Goal: Task Accomplishment & Management: Use online tool/utility

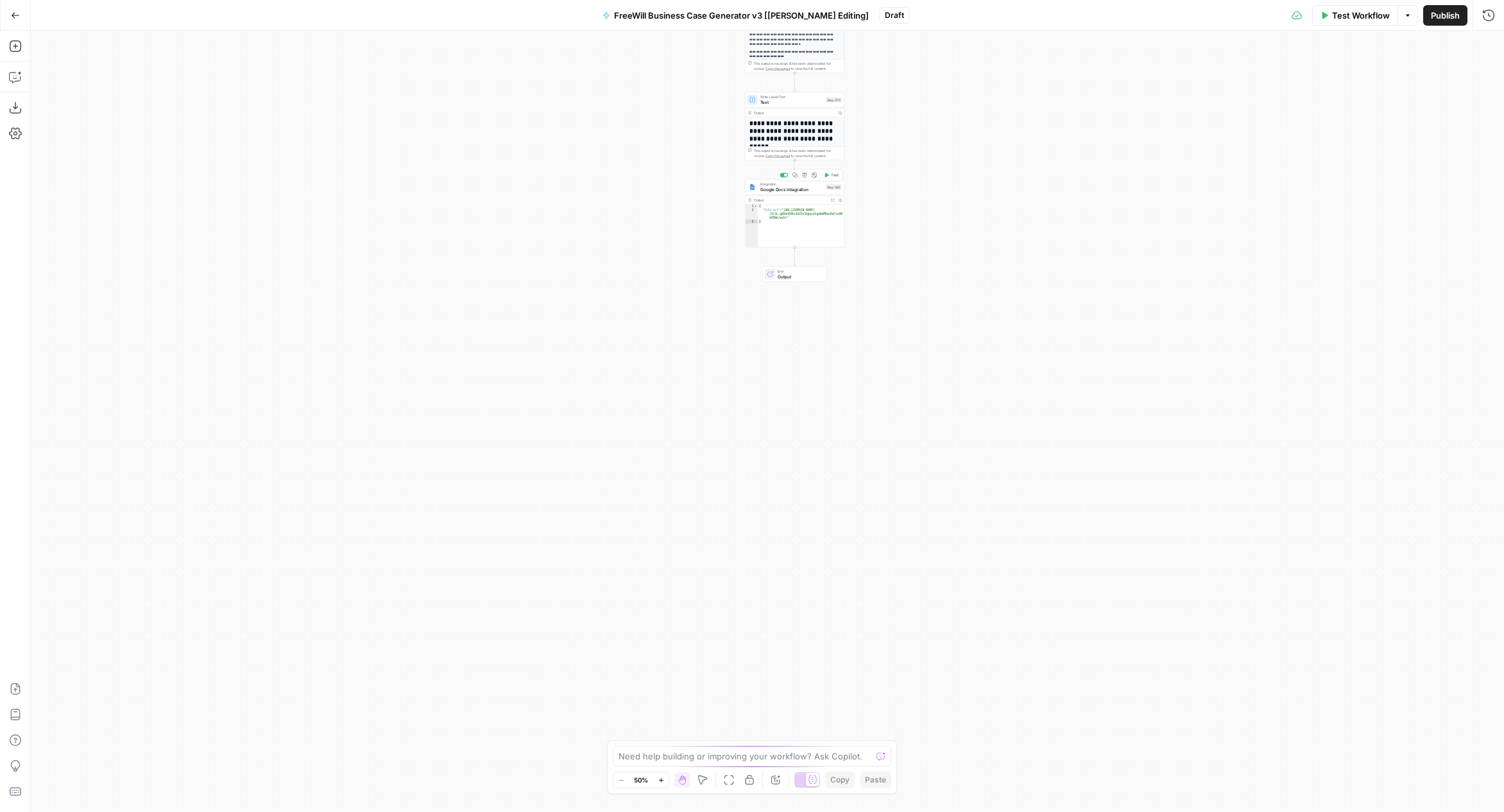
click at [801, 189] on span "Google Docs Integration" at bounding box center [791, 189] width 63 height 6
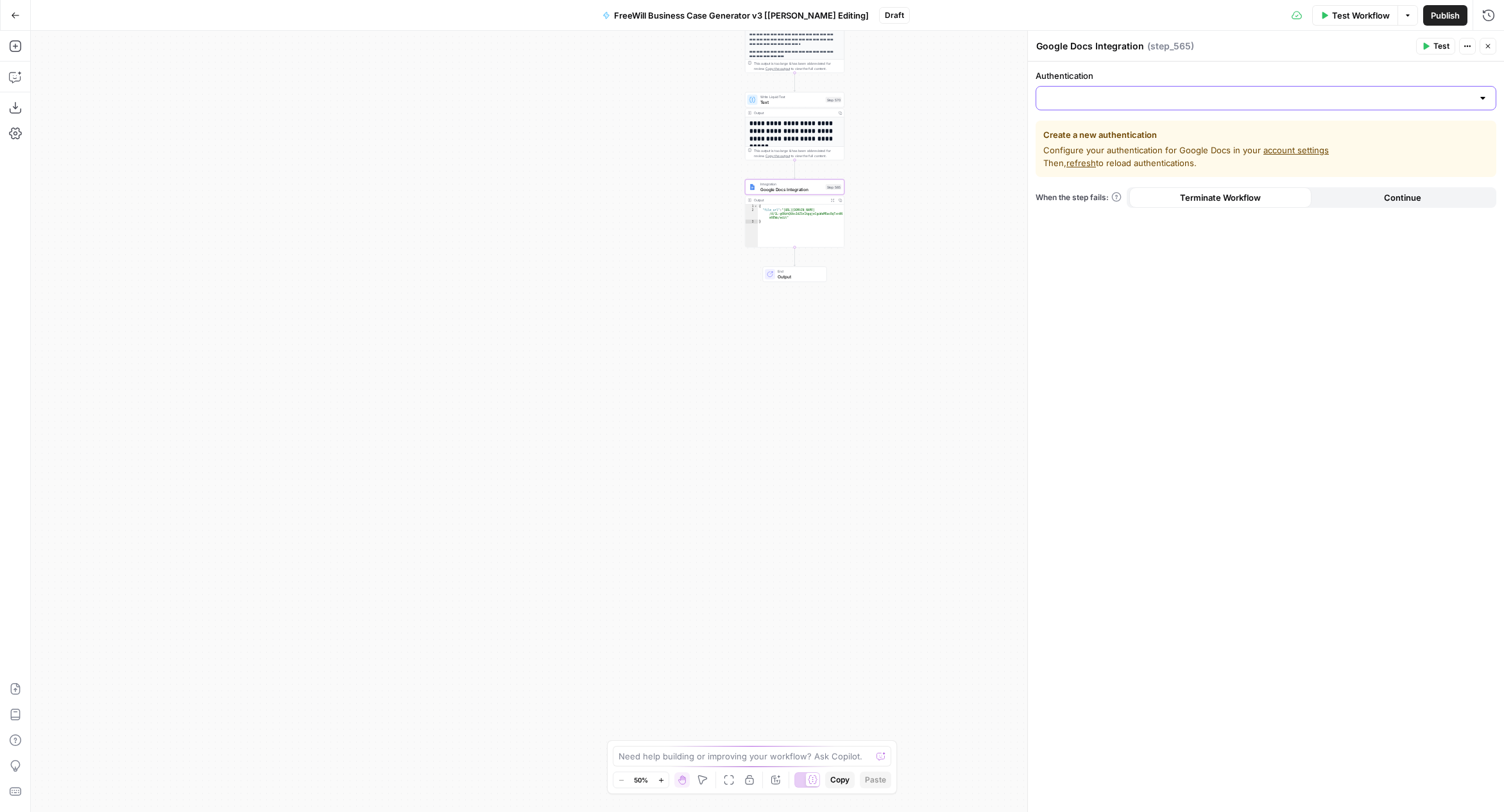
click at [1213, 92] on input "Authentication" at bounding box center [1257, 98] width 429 height 13
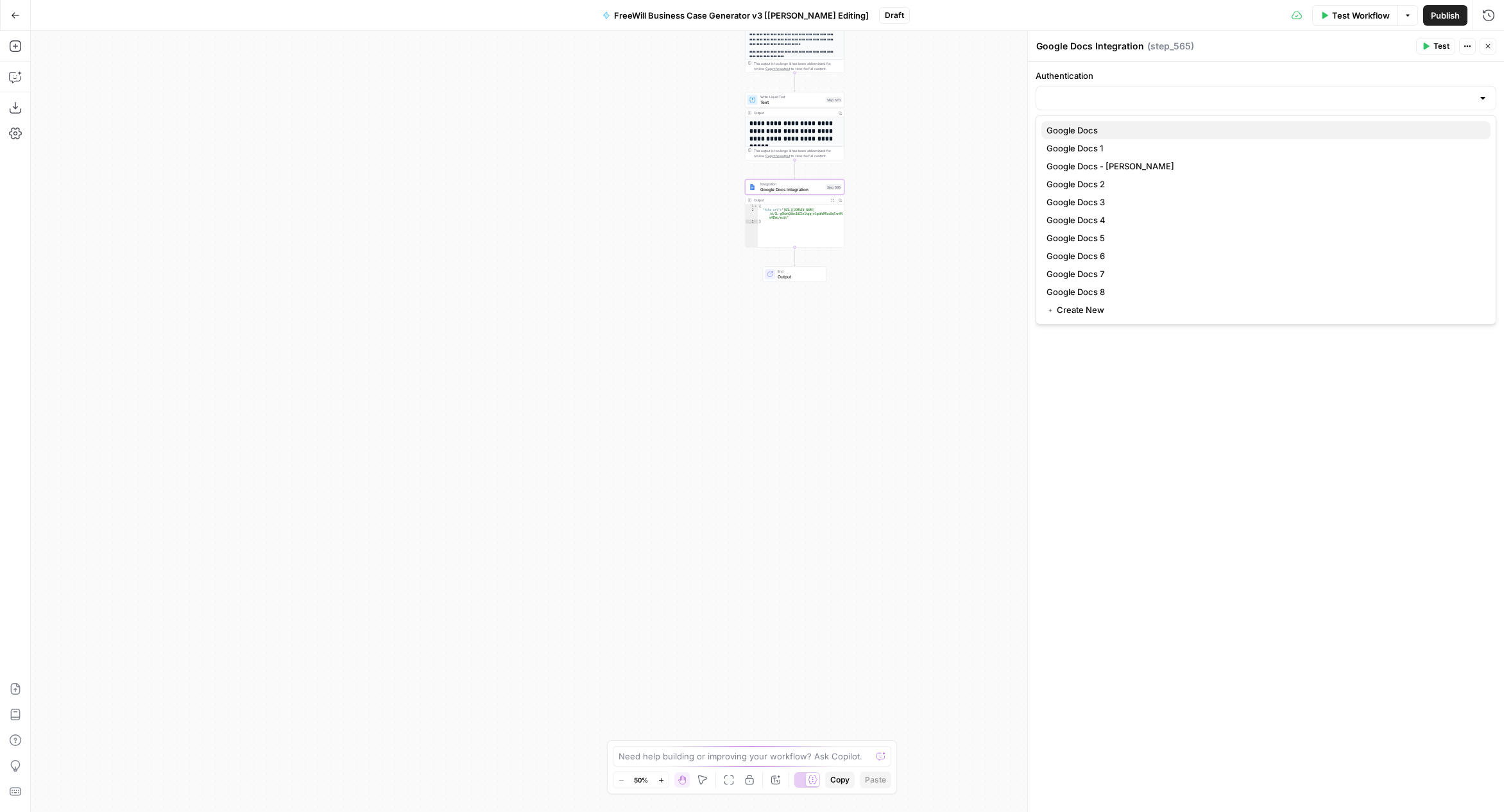
click at [1182, 130] on span "Google Docs" at bounding box center [1263, 130] width 434 height 13
type input "Google Docs"
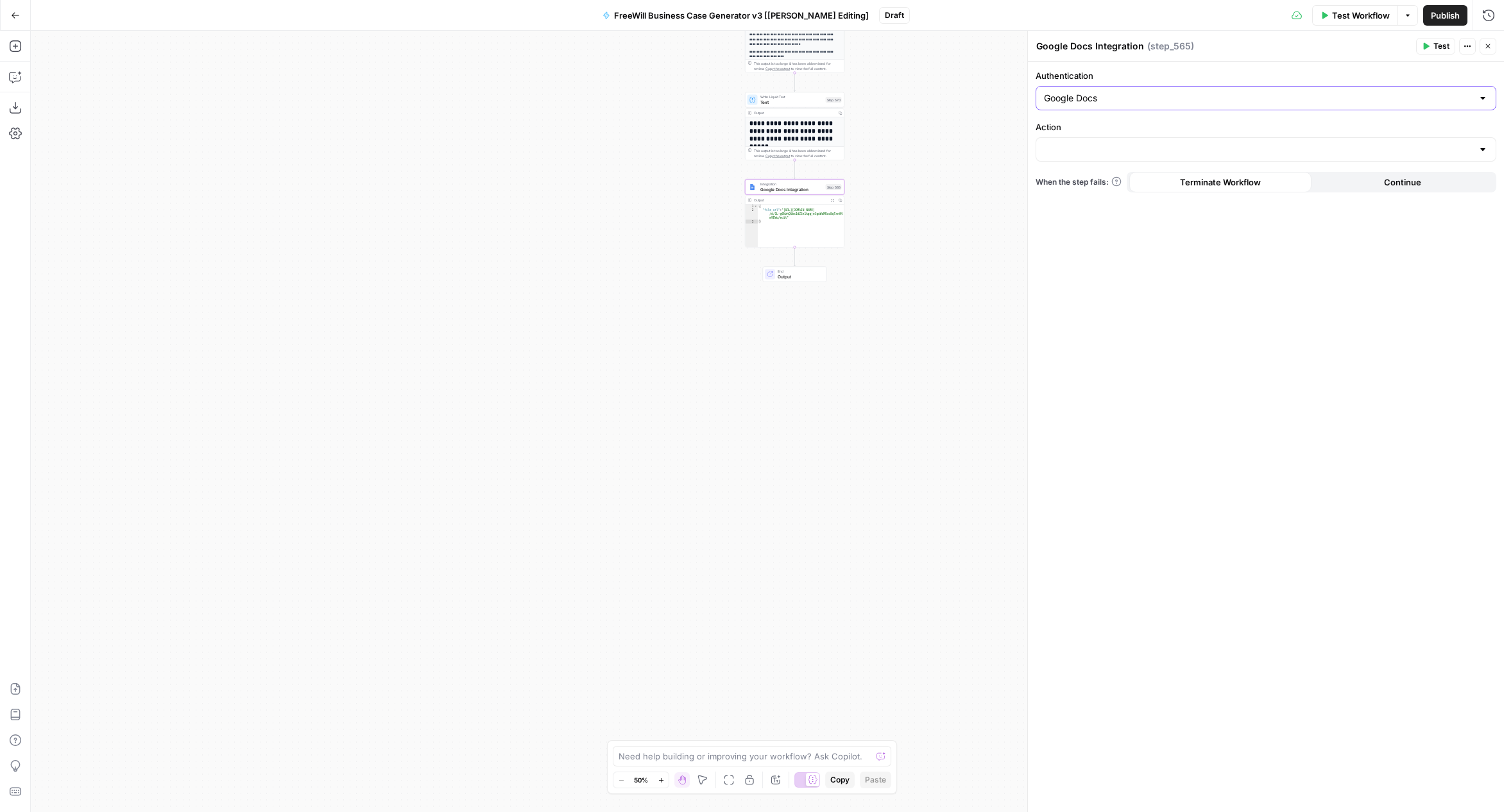
click at [1174, 97] on input "Google Docs" at bounding box center [1257, 98] width 429 height 13
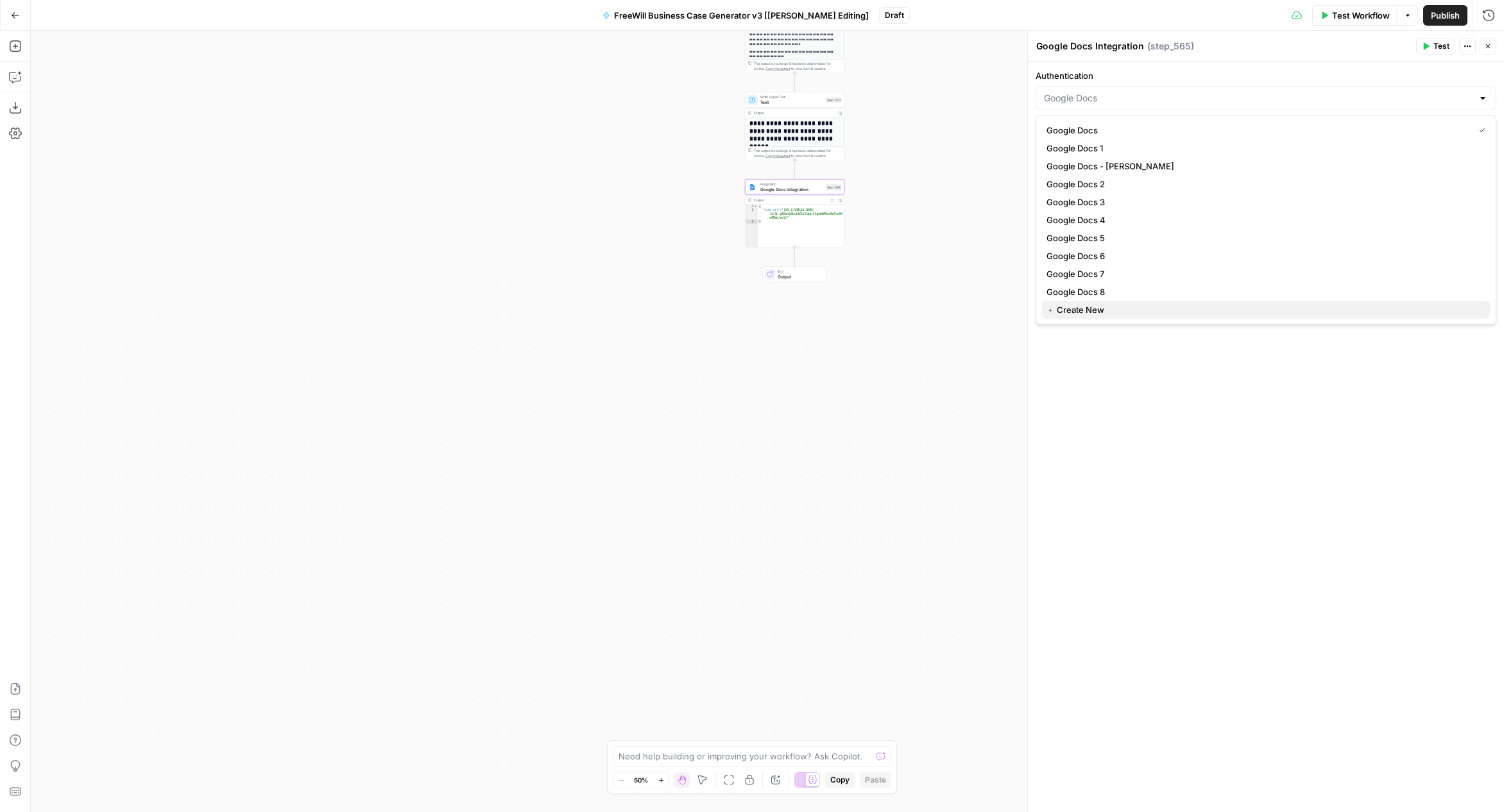
click at [1099, 310] on span "﹢ Create New" at bounding box center [1263, 309] width 434 height 13
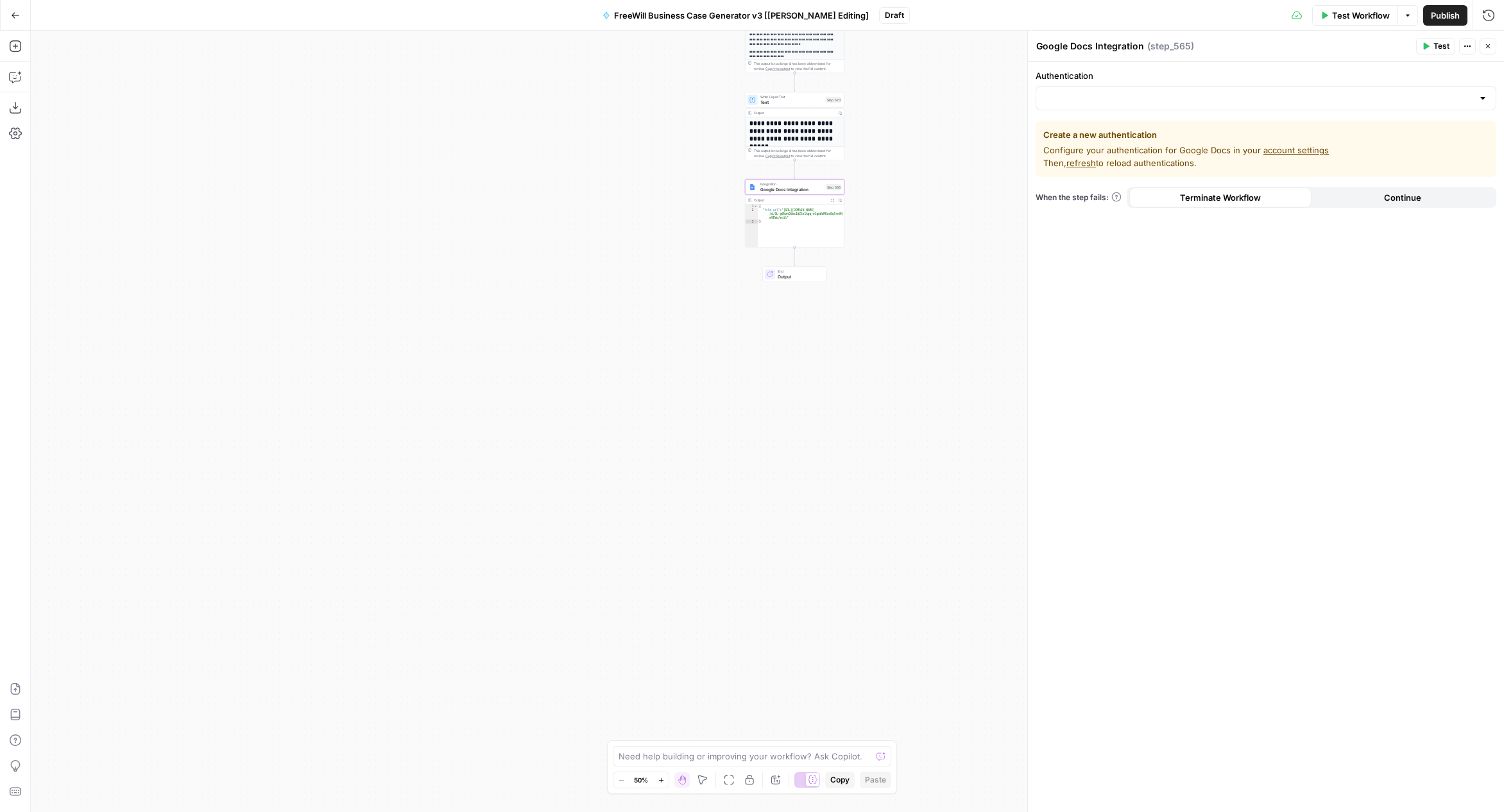
click at [1122, 90] on div at bounding box center [1265, 98] width 460 height 25
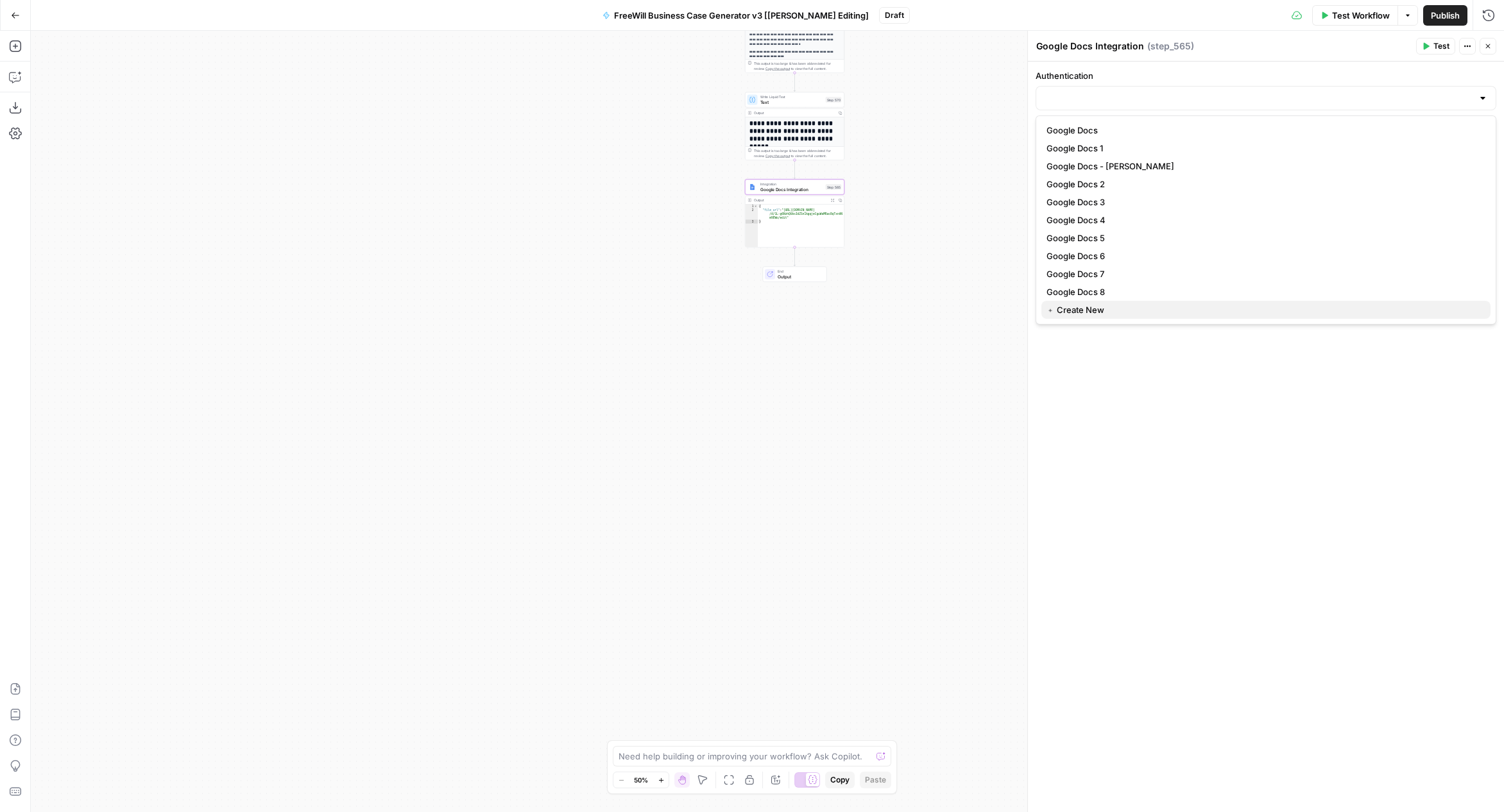
click at [1094, 308] on span "﹢ Create New" at bounding box center [1263, 309] width 434 height 13
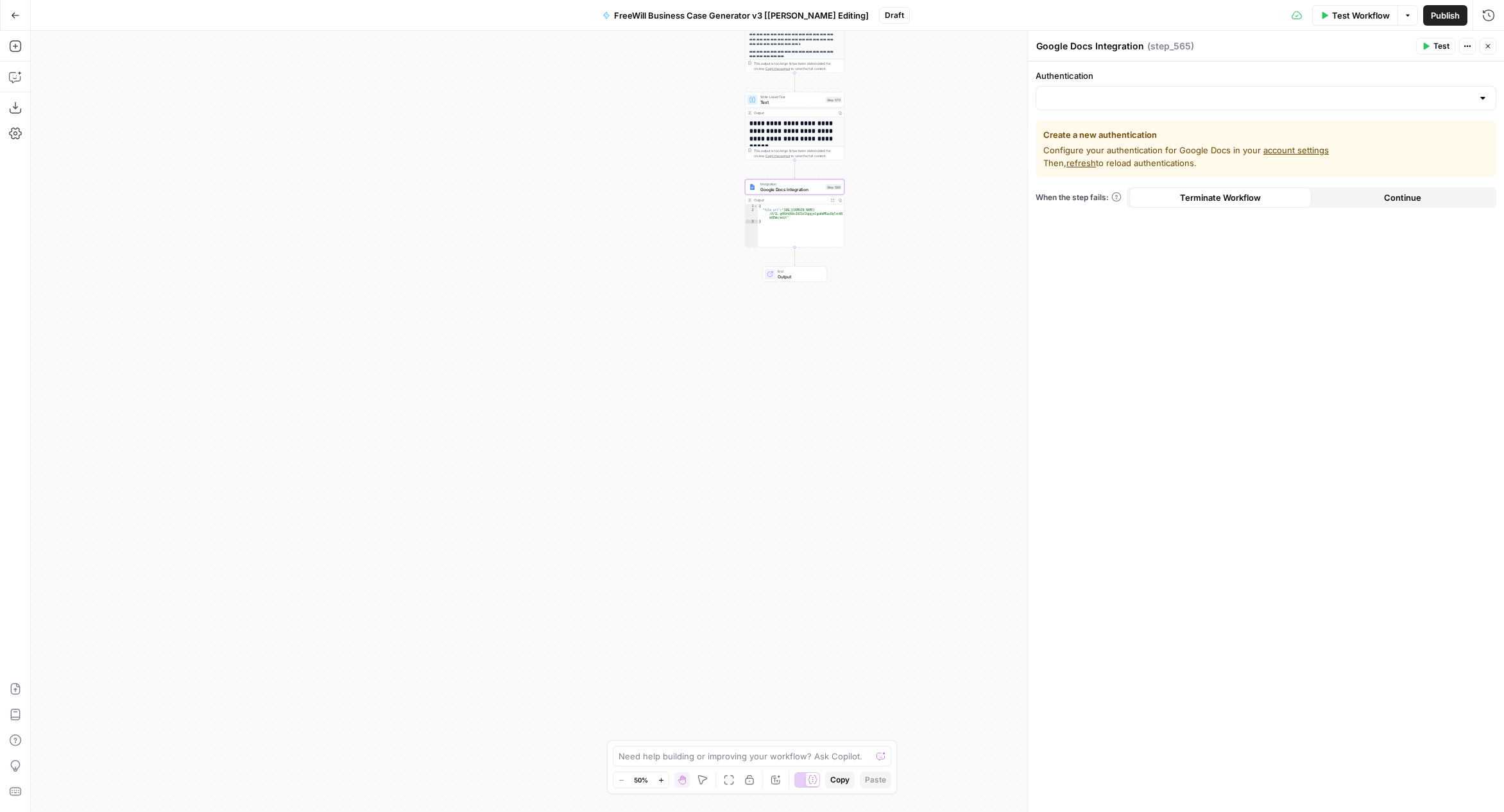
click at [1130, 84] on div "Authentication" at bounding box center [1265, 89] width 460 height 41
click at [1130, 95] on input "Authentication" at bounding box center [1257, 98] width 429 height 13
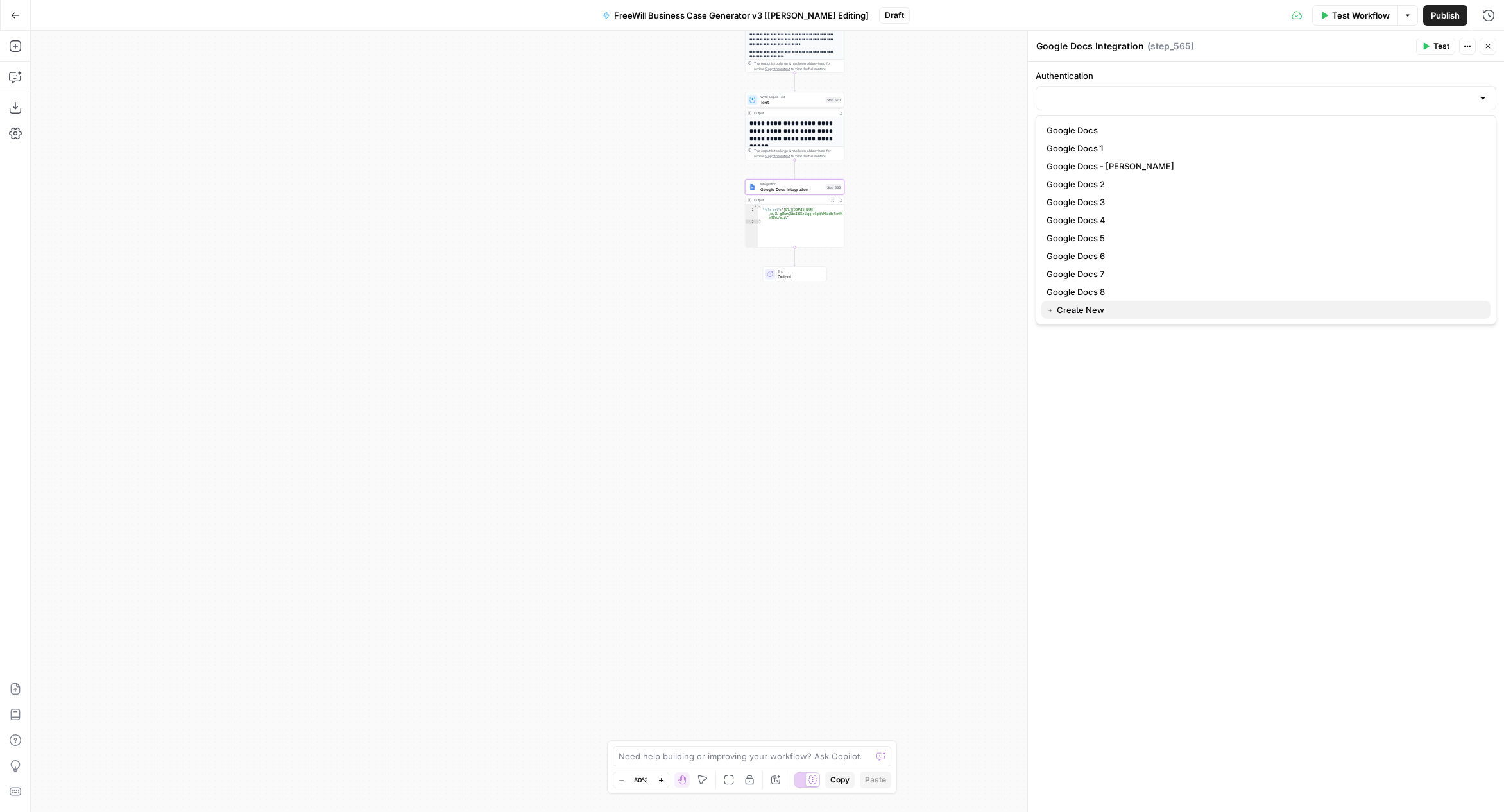
click at [1105, 306] on span "﹢ Create New" at bounding box center [1263, 309] width 434 height 13
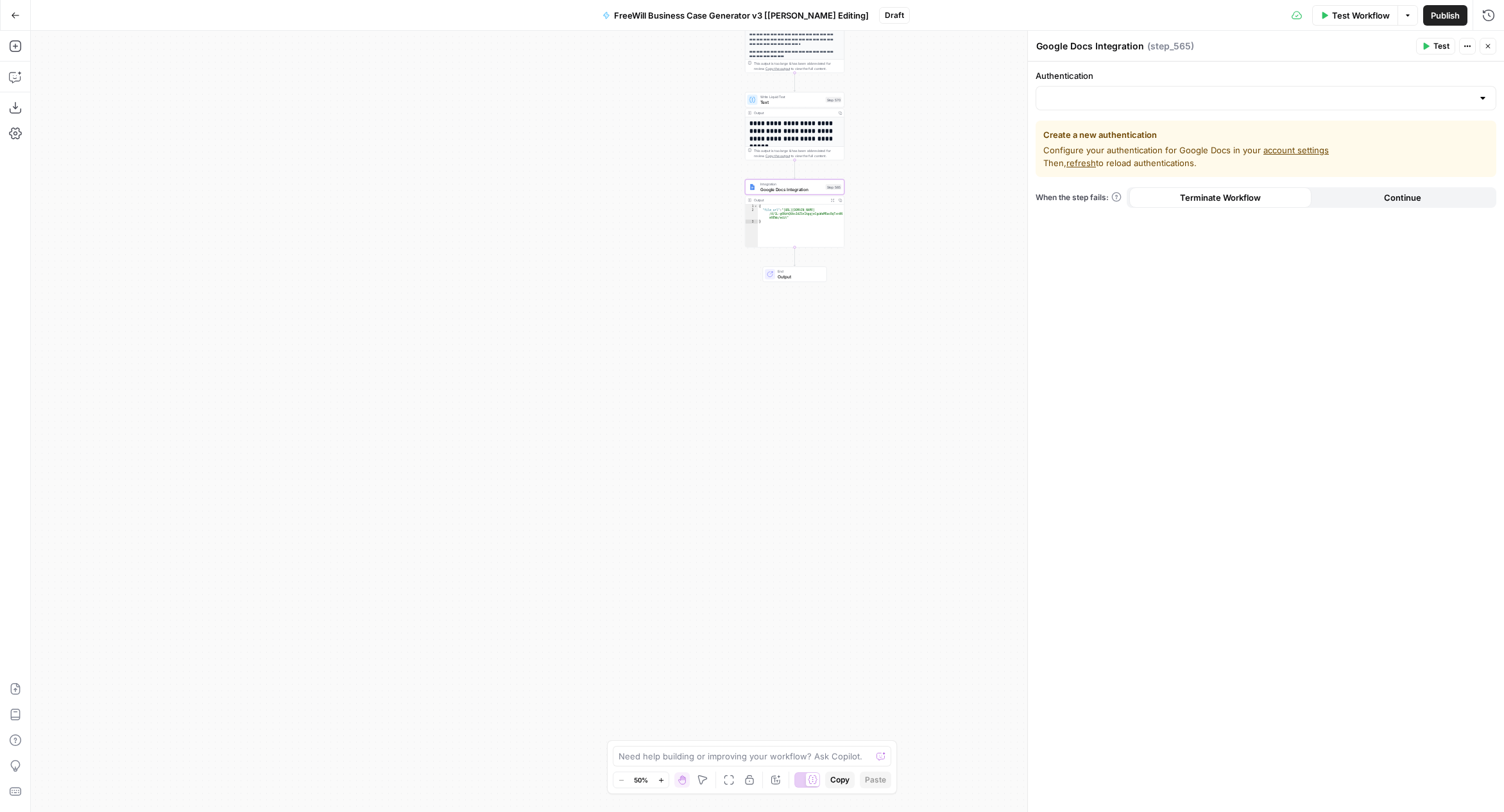
click at [1301, 145] on link "account settings" at bounding box center [1295, 150] width 65 height 11
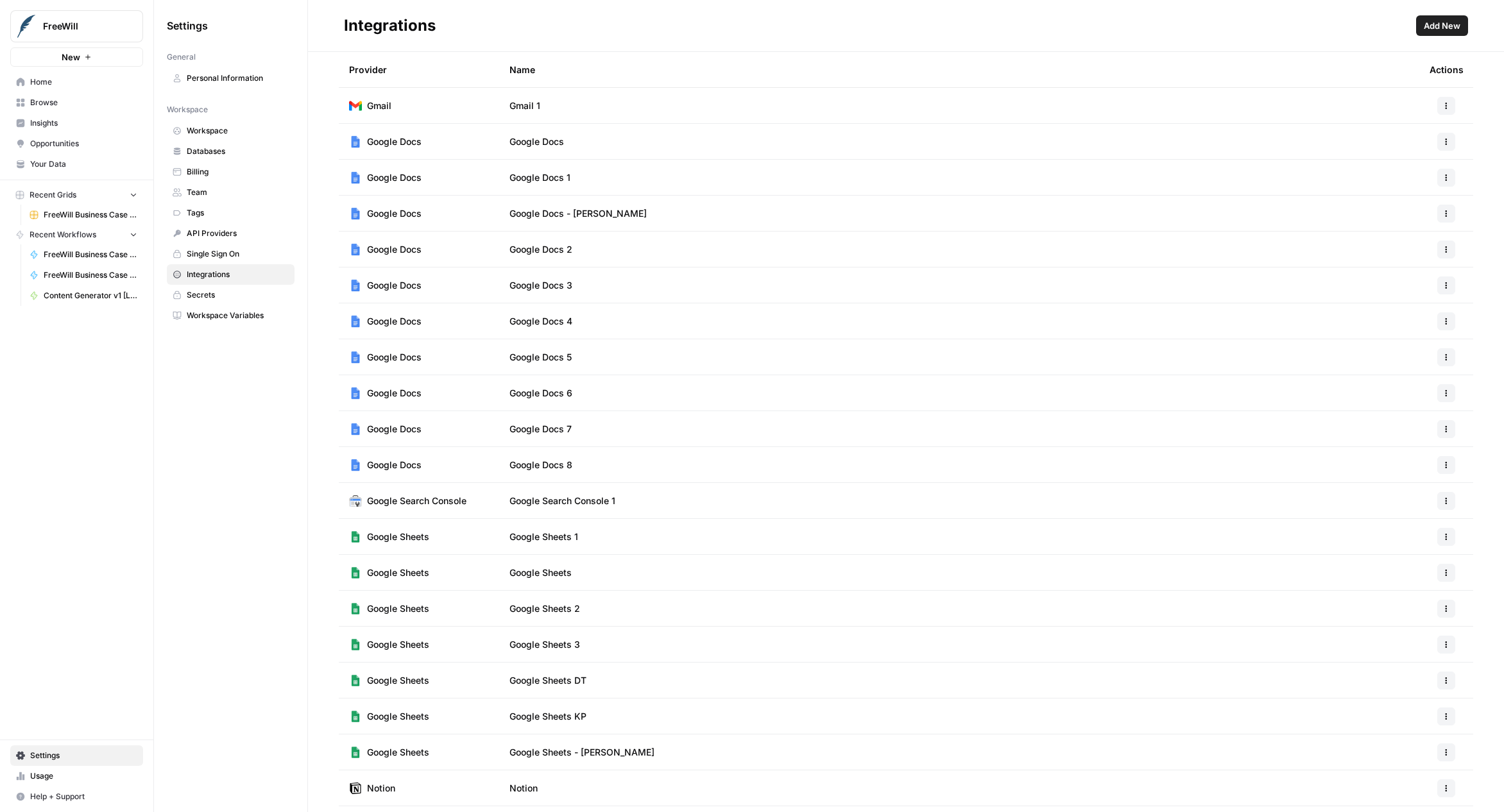
click at [1416, 24] on button "Add New" at bounding box center [1441, 25] width 52 height 20
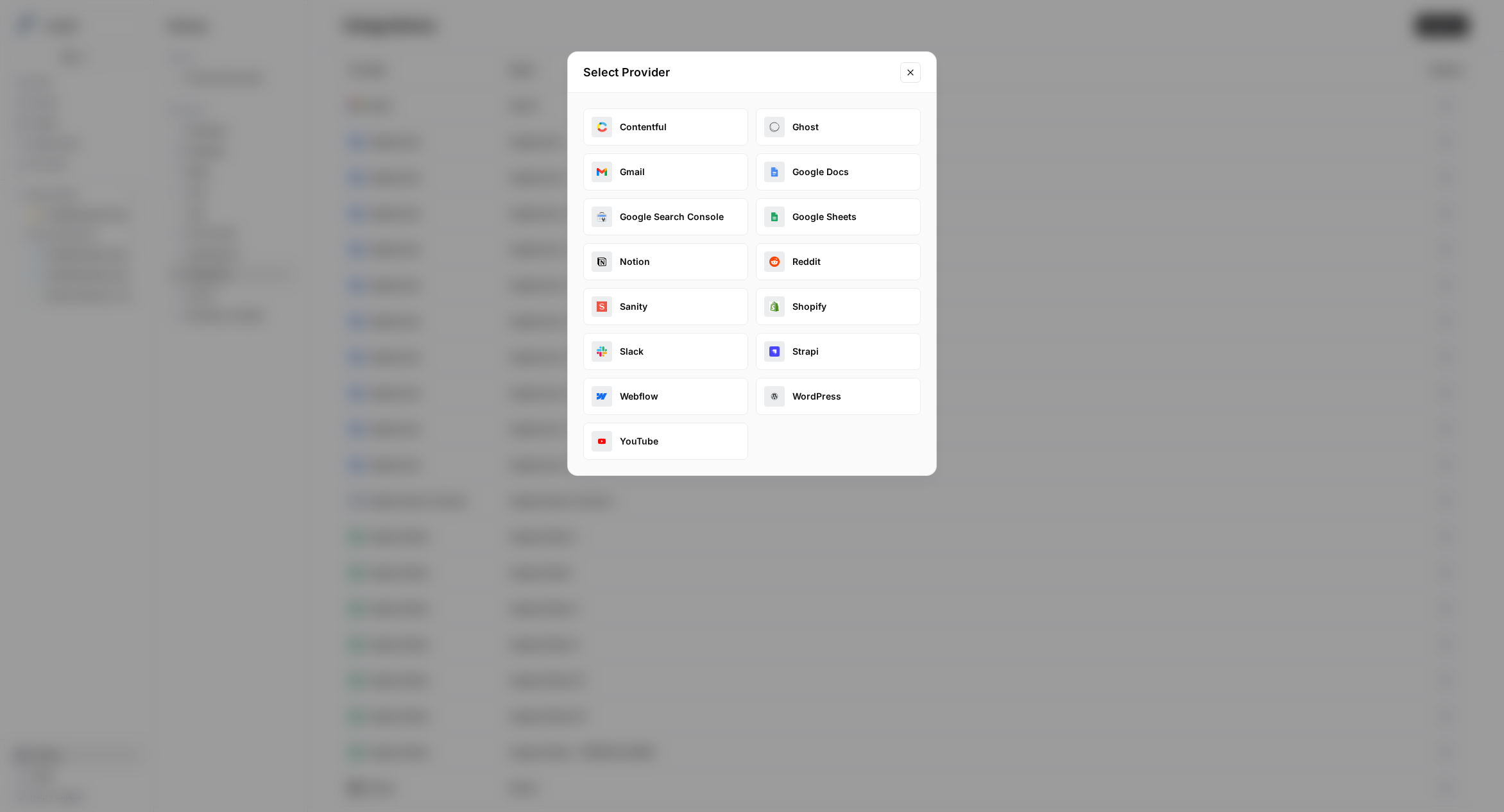
click at [832, 174] on button "Google Docs" at bounding box center [838, 171] width 165 height 37
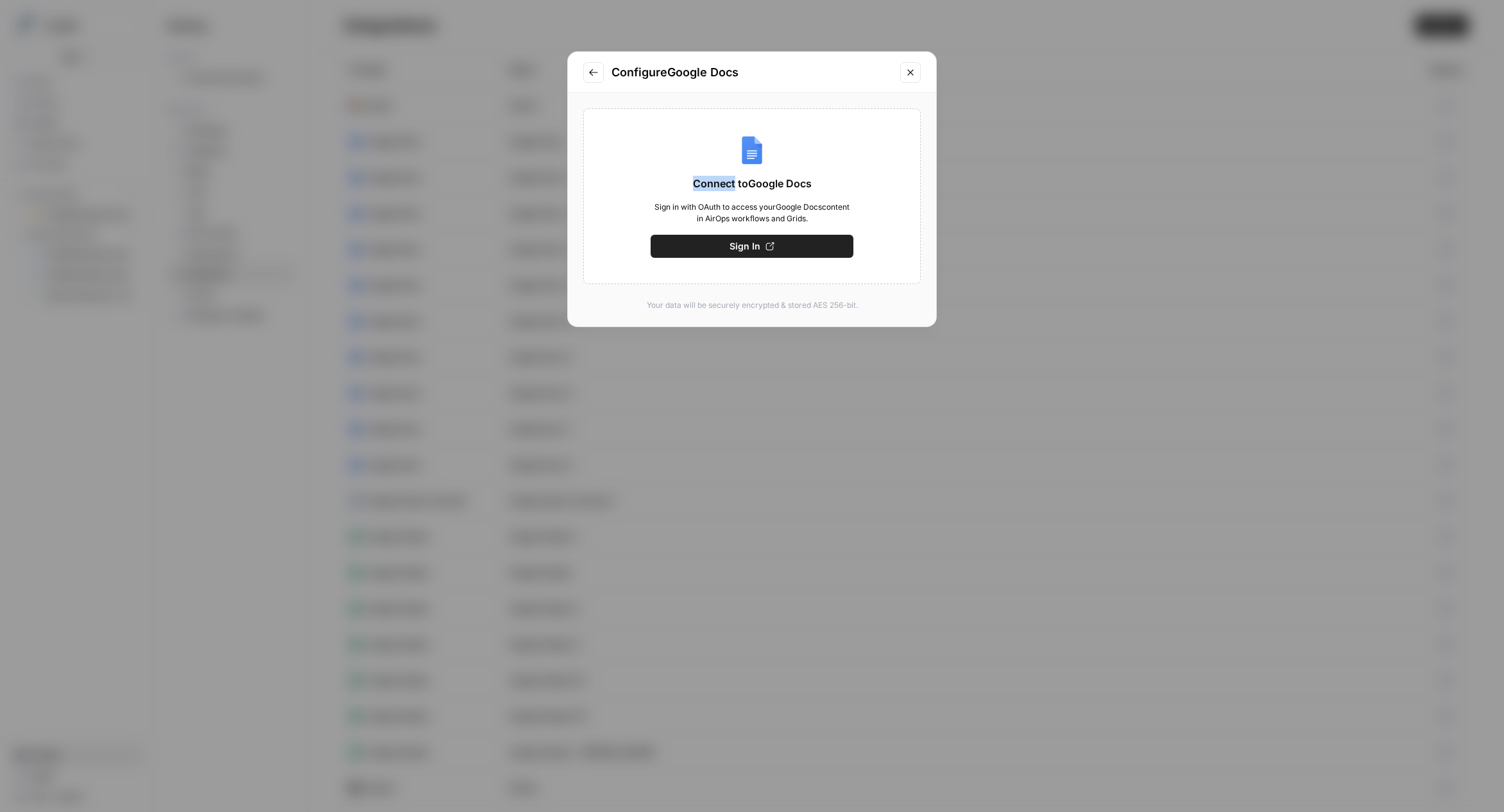
click at [832, 174] on div "Connect to Google Docs Sign in with OAuth to access your Google Docs content in…" at bounding box center [752, 196] width 338 height 176
click at [655, 152] on div "Connect to Google Docs Sign in with OAuth to access your Google Docs content in…" at bounding box center [752, 196] width 338 height 176
click at [912, 69] on icon "Close modal" at bounding box center [910, 72] width 11 height 11
